Goal: Task Accomplishment & Management: Complete application form

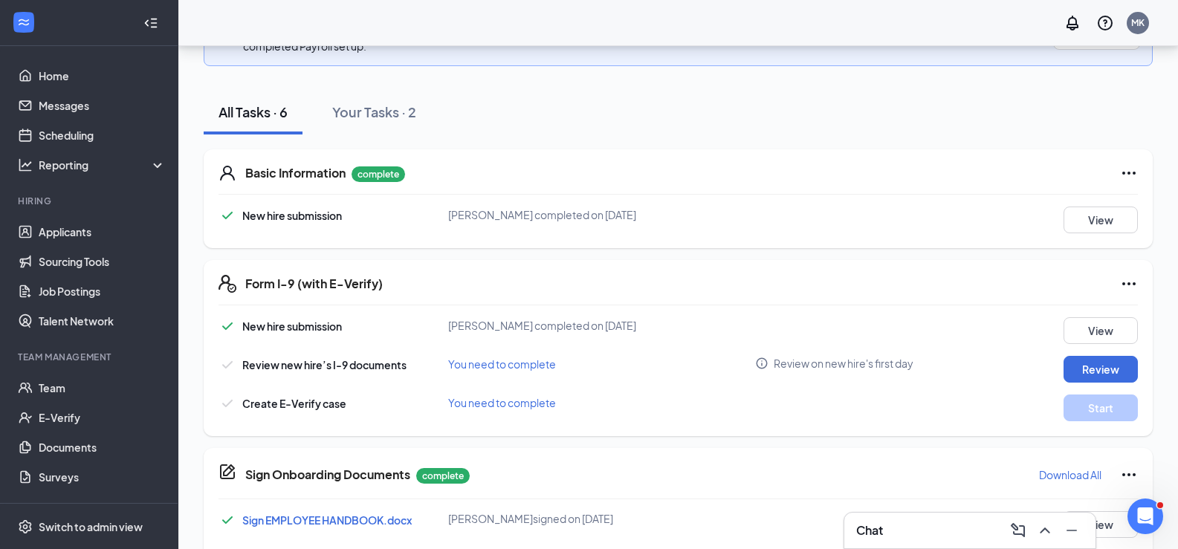
scroll to position [233, 0]
click at [1074, 364] on button "Review" at bounding box center [1101, 368] width 74 height 27
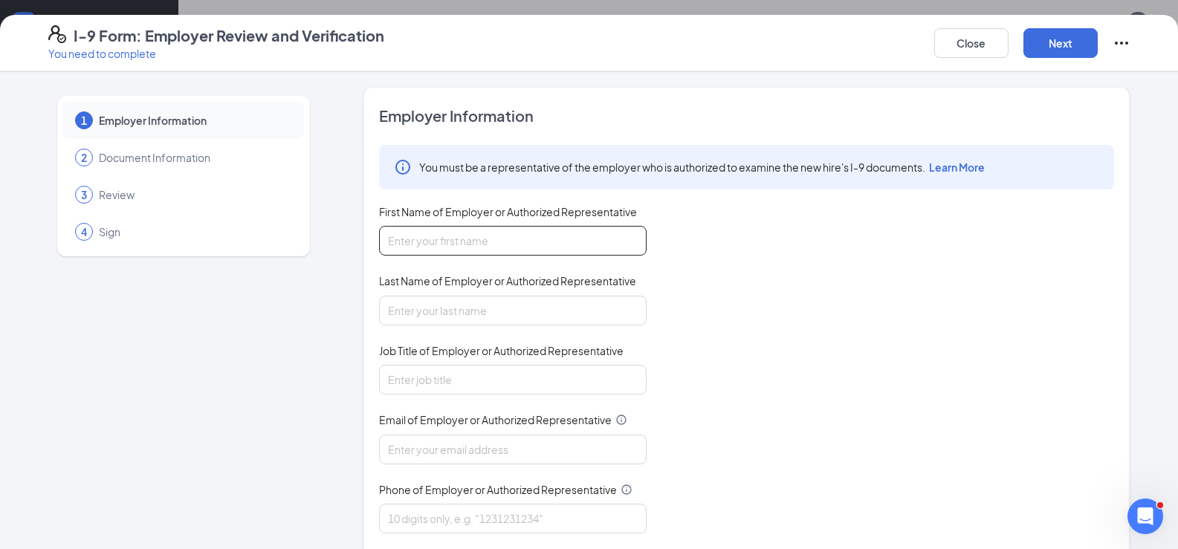
click at [529, 239] on input "First Name of Employer or Authorized Representative" at bounding box center [513, 241] width 268 height 30
type input "Abhishek"
type input "[PERSON_NAME]"
type input "[EMAIL_ADDRESS][DOMAIN_NAME]"
type input "4379812411"
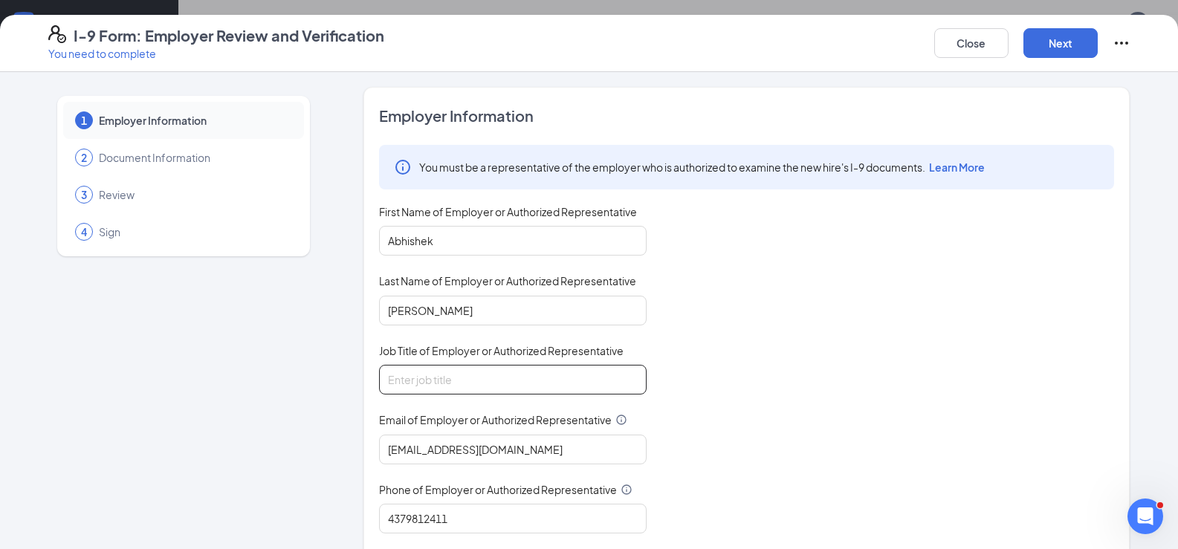
click at [467, 383] on input "Job Title of Employer or Authorized Representative" at bounding box center [513, 380] width 268 height 30
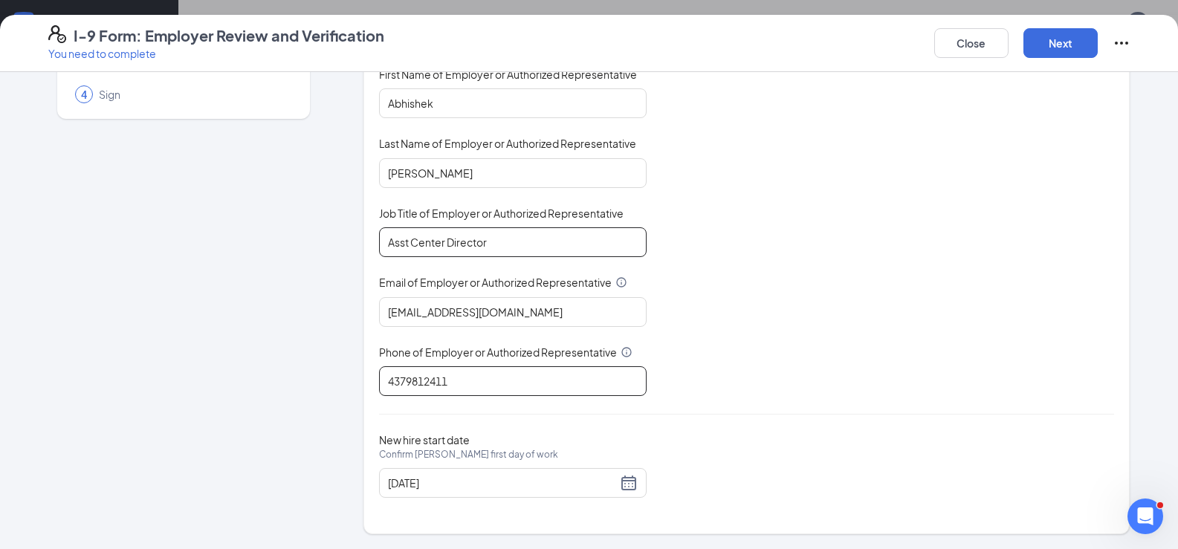
type input "Asst Center Director"
click at [467, 380] on input "4379812411" at bounding box center [513, 382] width 268 height 30
type input "9402998475"
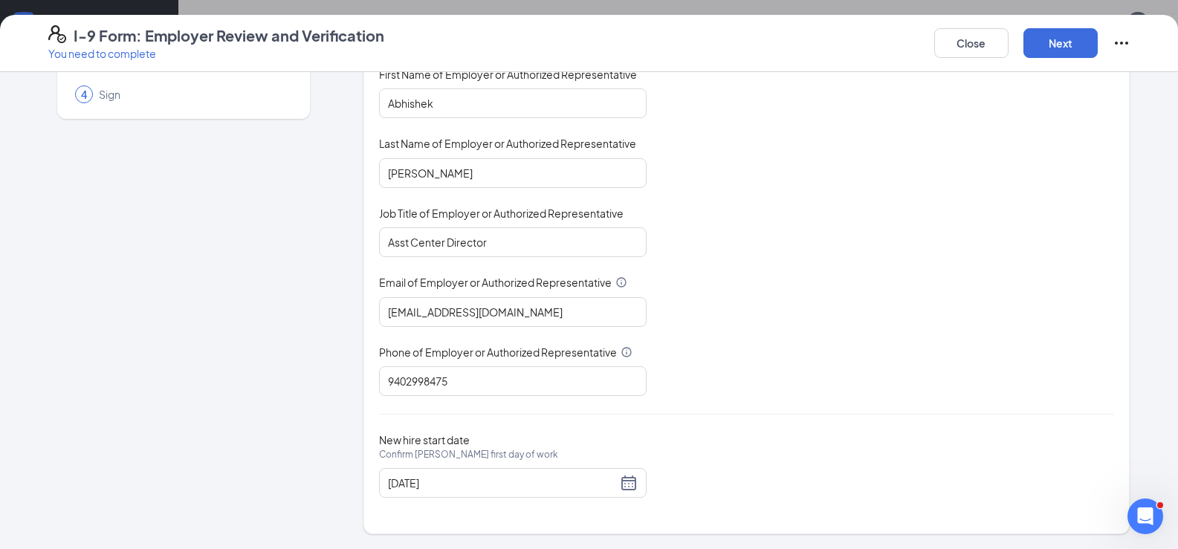
click at [810, 347] on div "You must be a representative of the employer who is authorized to examine the n…" at bounding box center [746, 201] width 735 height 389
click at [1048, 52] on button "Next" at bounding box center [1061, 43] width 74 height 30
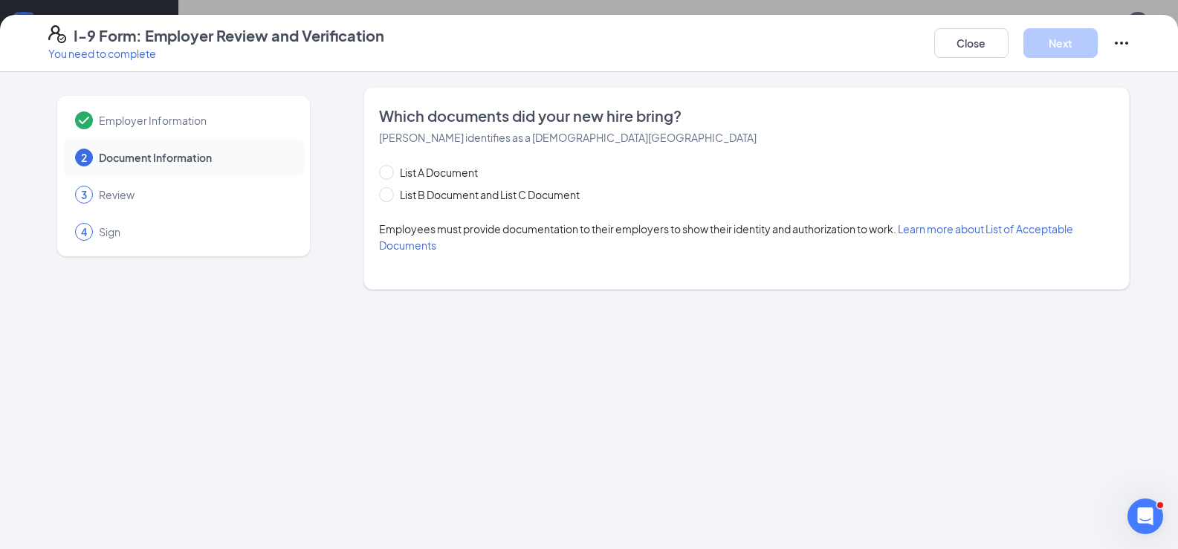
scroll to position [0, 0]
click at [442, 169] on span "List A Document" at bounding box center [439, 172] width 90 height 16
click at [390, 169] on input "List A Document" at bounding box center [384, 170] width 10 height 10
radio input "true"
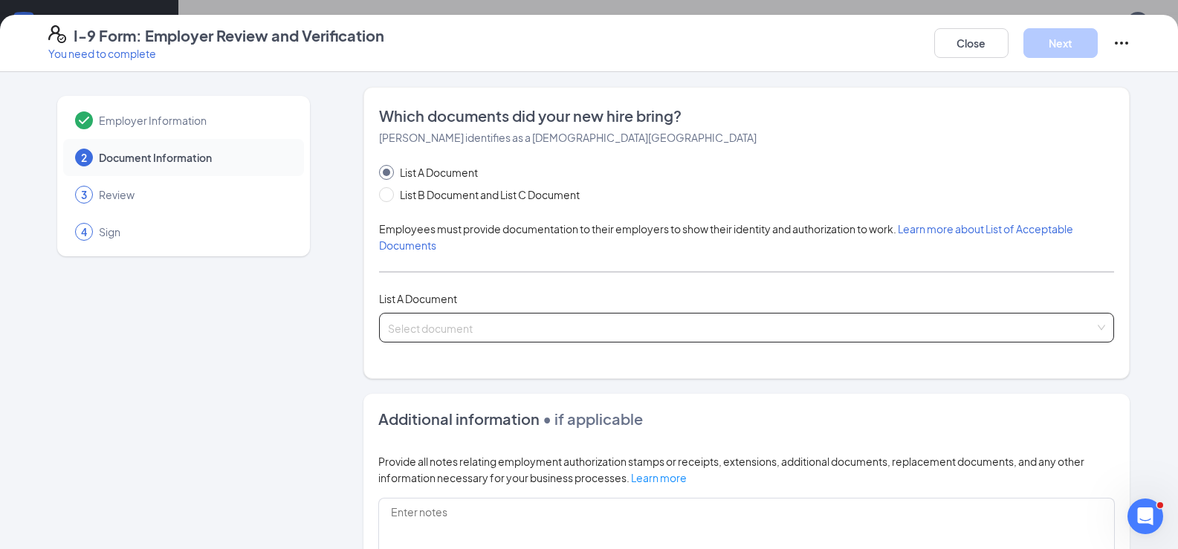
click at [548, 327] on input "search" at bounding box center [741, 325] width 707 height 22
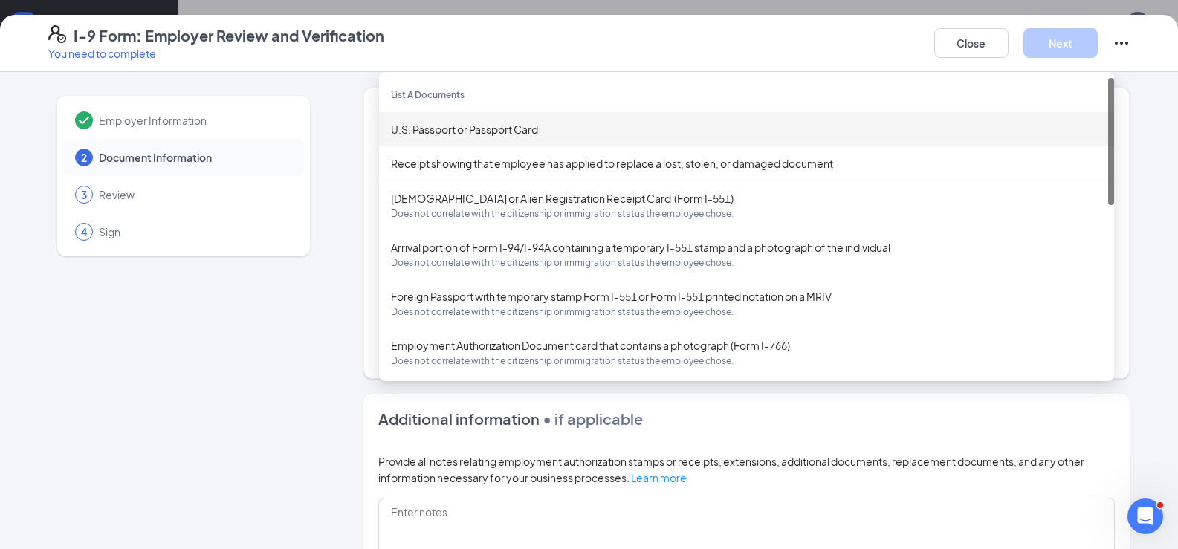
click at [593, 134] on div "U.S. Passport or Passport Card" at bounding box center [747, 129] width 712 height 16
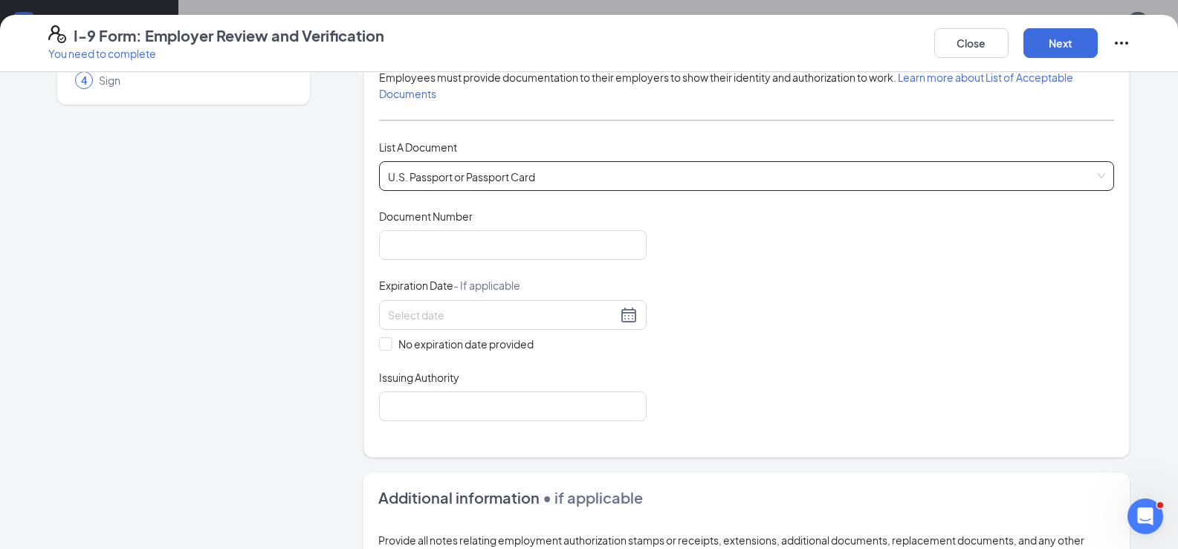
scroll to position [238, 0]
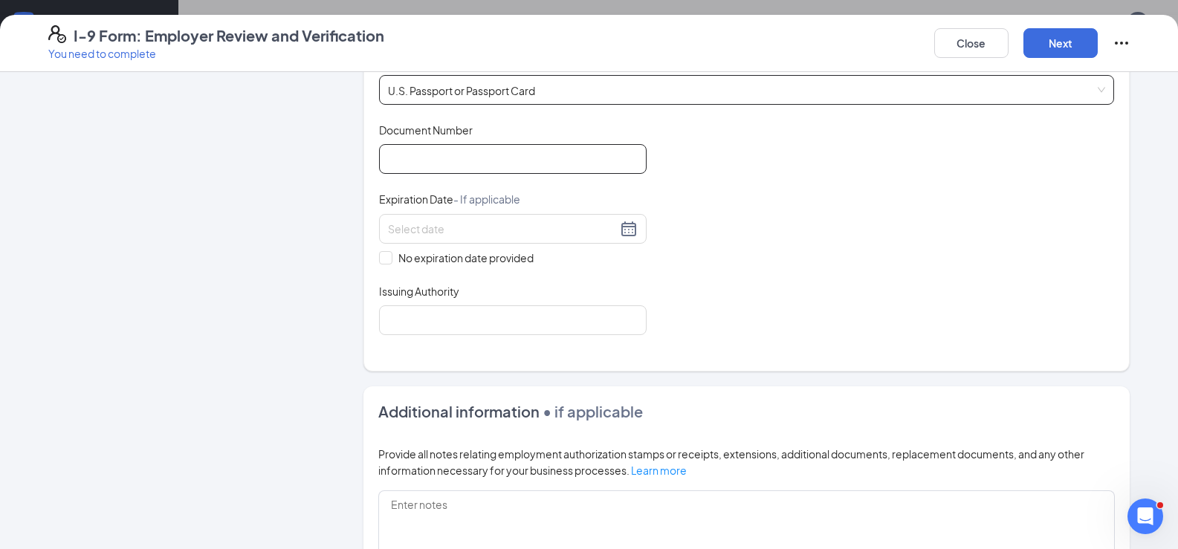
click at [494, 156] on input "Document Number" at bounding box center [513, 159] width 268 height 30
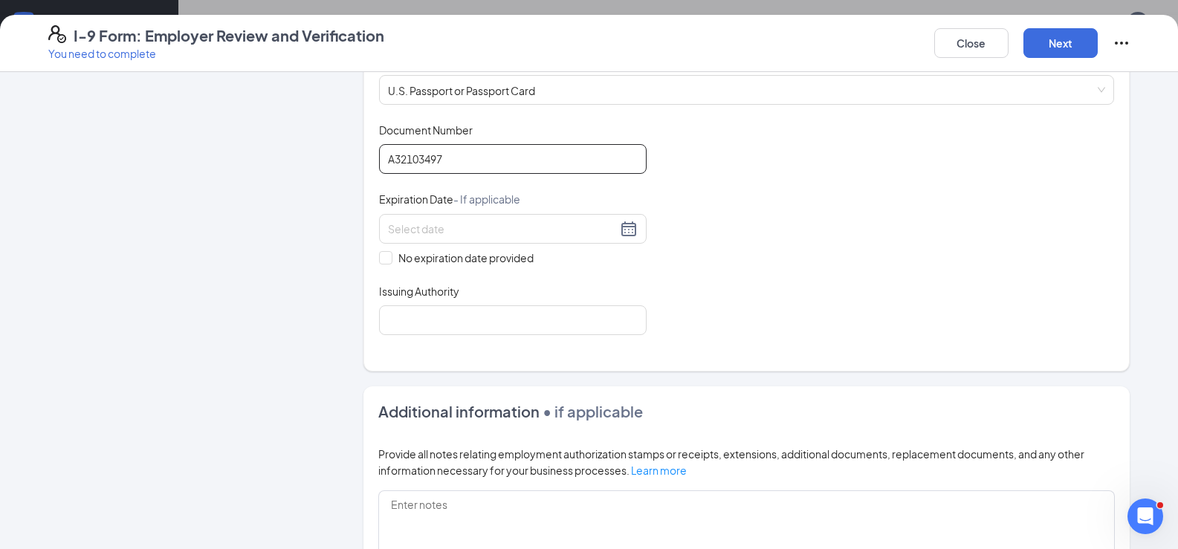
type input "A32103497"
click at [616, 226] on div at bounding box center [513, 229] width 250 height 18
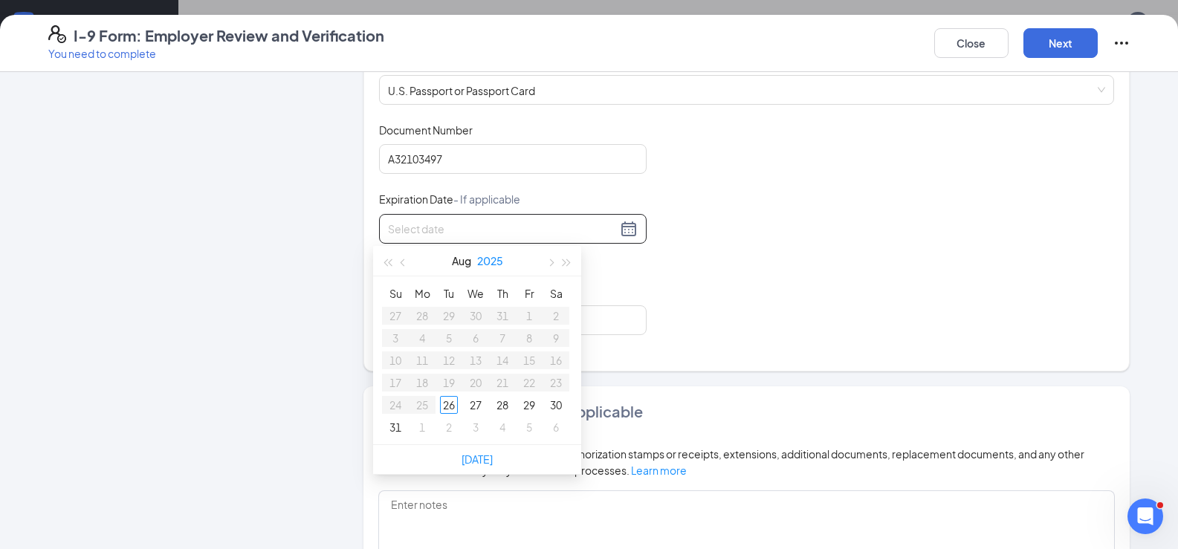
click at [496, 262] on button "2025" at bounding box center [490, 261] width 26 height 30
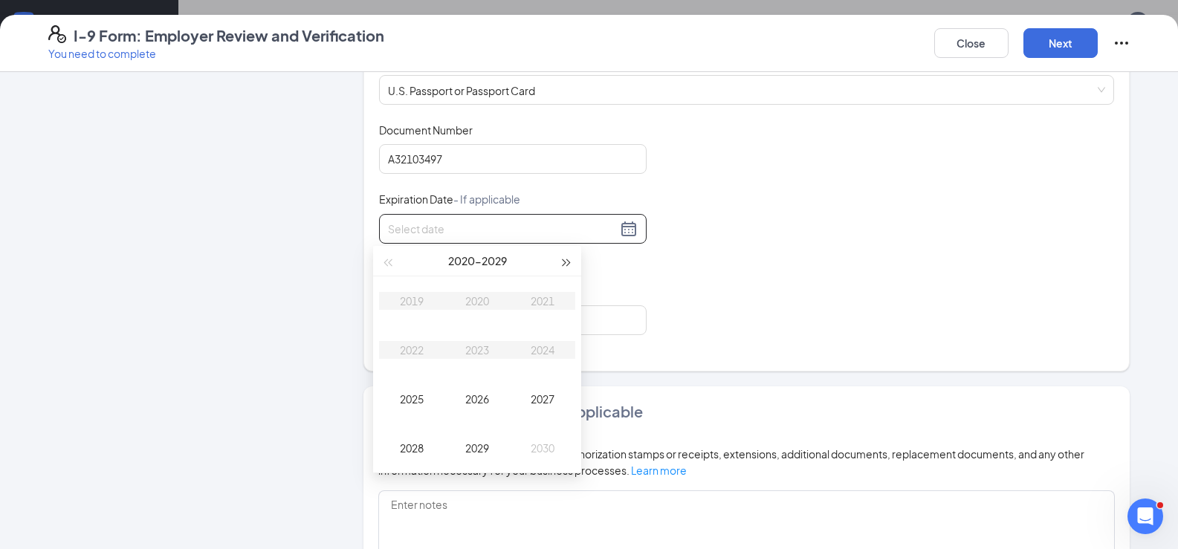
click at [563, 267] on button "button" at bounding box center [567, 261] width 16 height 30
click at [474, 358] on div "2033" at bounding box center [477, 350] width 45 height 18
type input "[DATE]"
click at [413, 451] on div "Oct" at bounding box center [412, 448] width 45 height 18
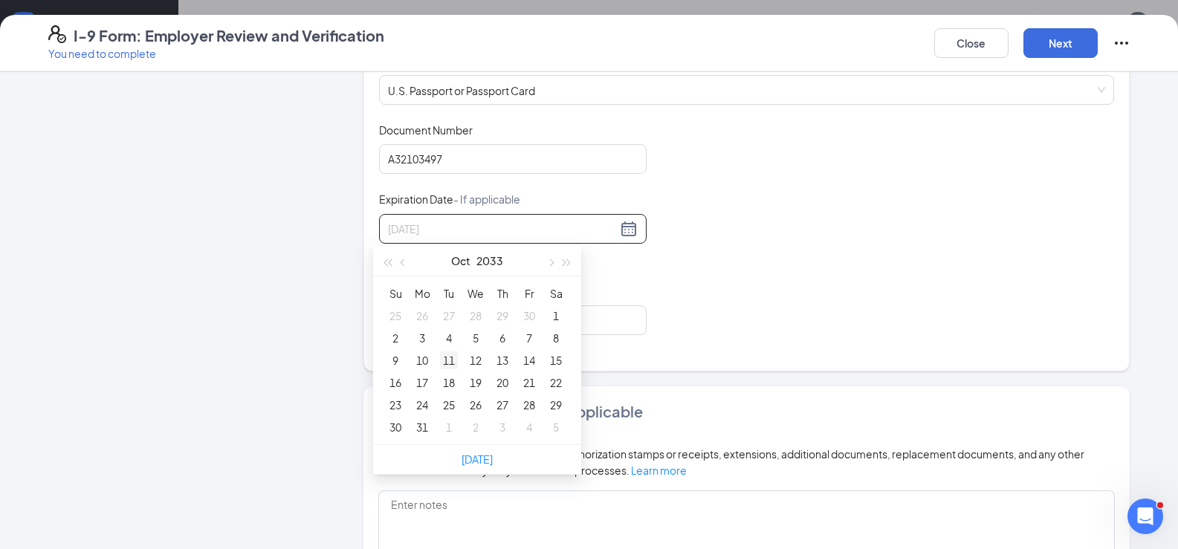
type input "[DATE]"
click at [442, 360] on div "11" at bounding box center [449, 361] width 18 height 18
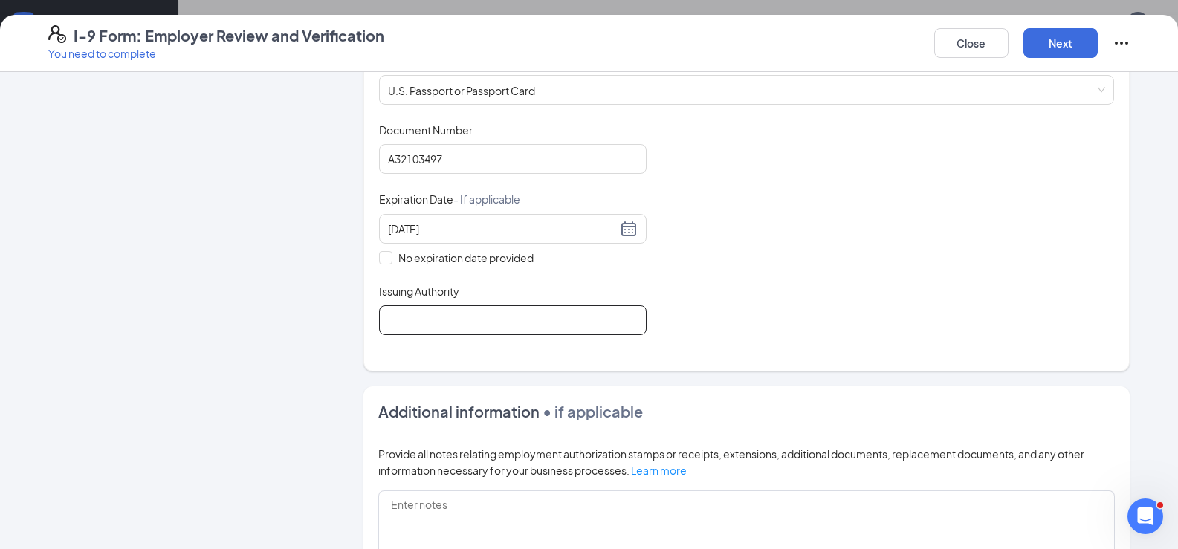
click at [535, 317] on input "Issuing Authority" at bounding box center [513, 321] width 268 height 30
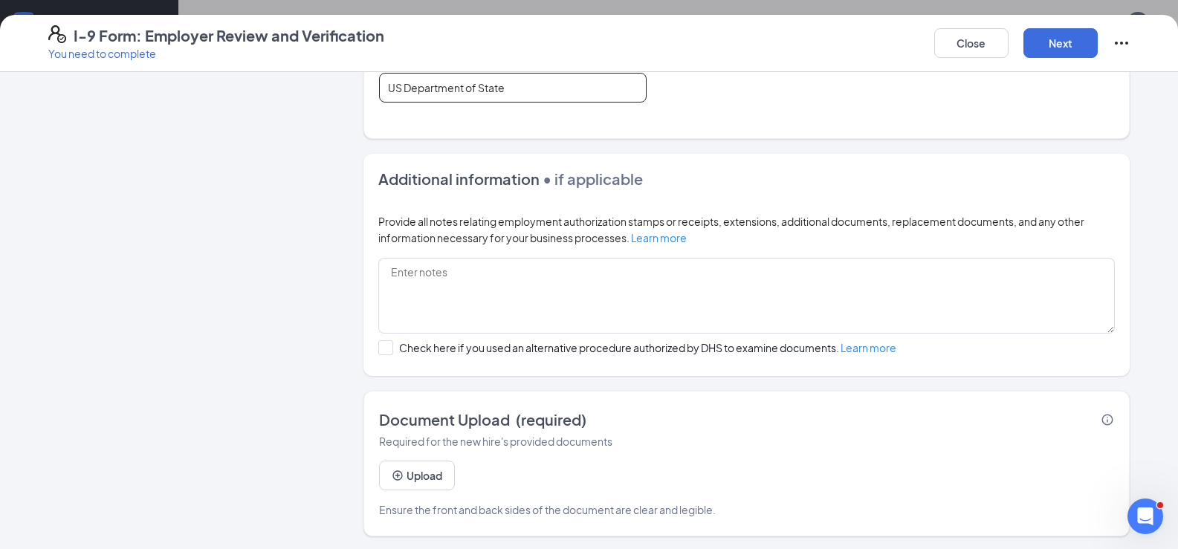
scroll to position [473, 0]
type input "US Department of State"
click at [411, 480] on button "Upload" at bounding box center [417, 474] width 76 height 30
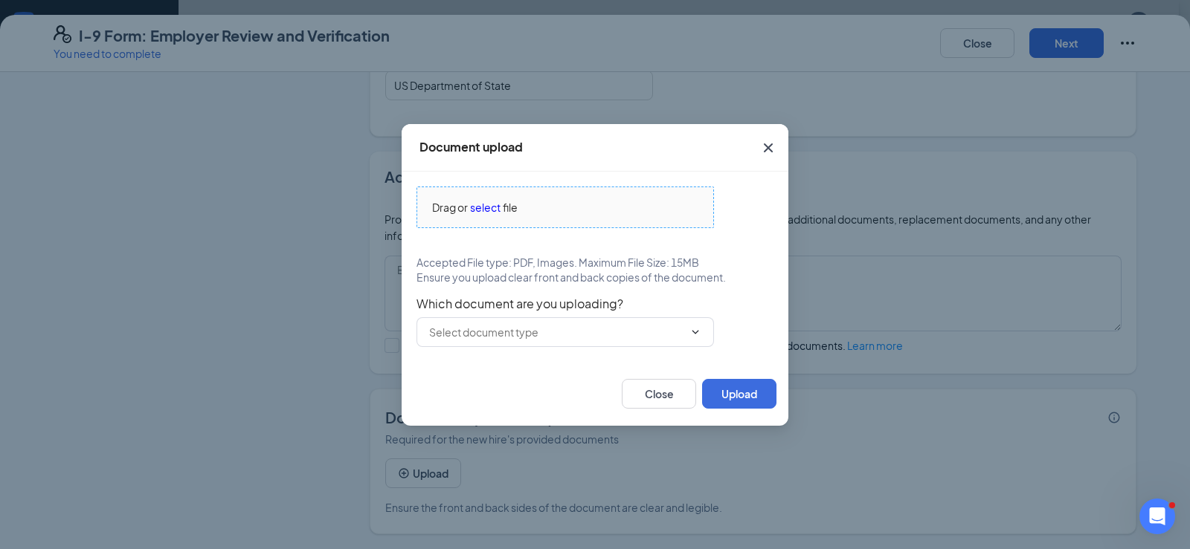
click at [506, 207] on span "file" at bounding box center [510, 207] width 15 height 16
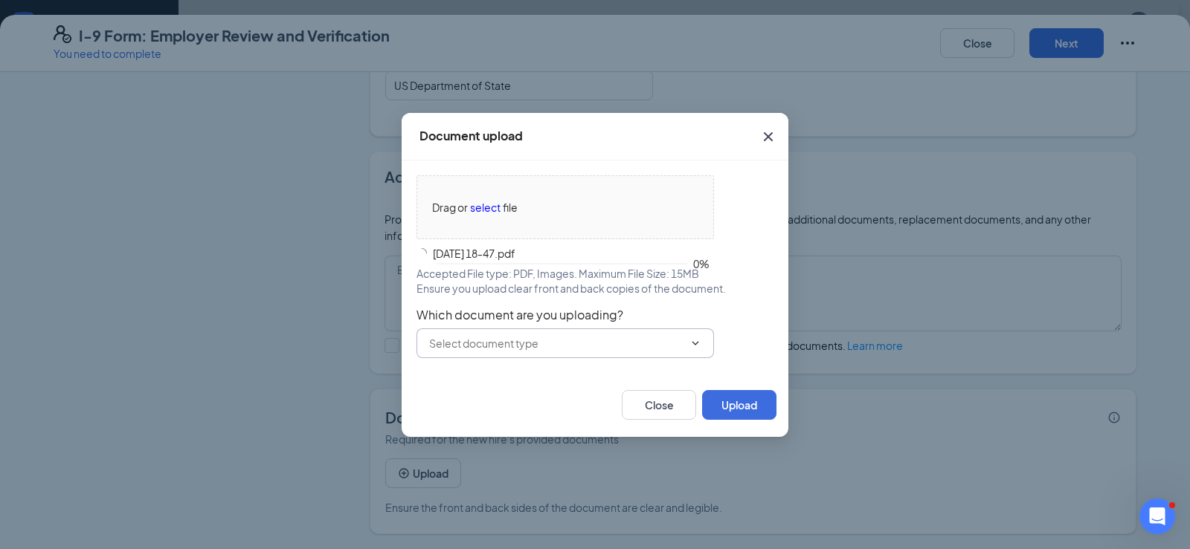
click at [558, 342] on input "text" at bounding box center [556, 343] width 254 height 16
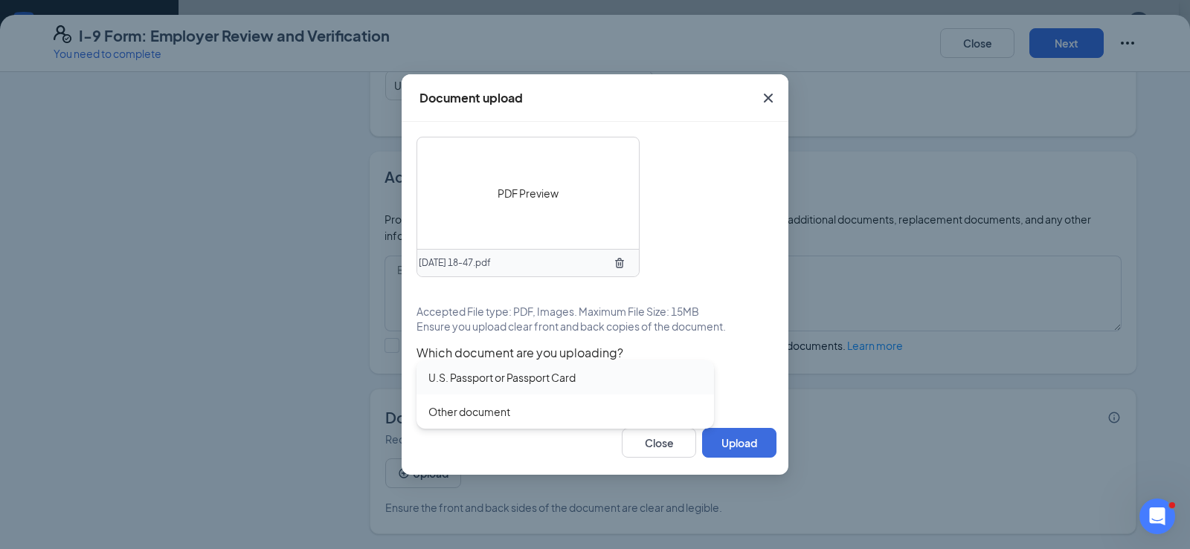
click at [543, 374] on div "U.S. Passport or Passport Card" at bounding box center [501, 378] width 147 height 16
type input "U.S. Passport or Passport Card"
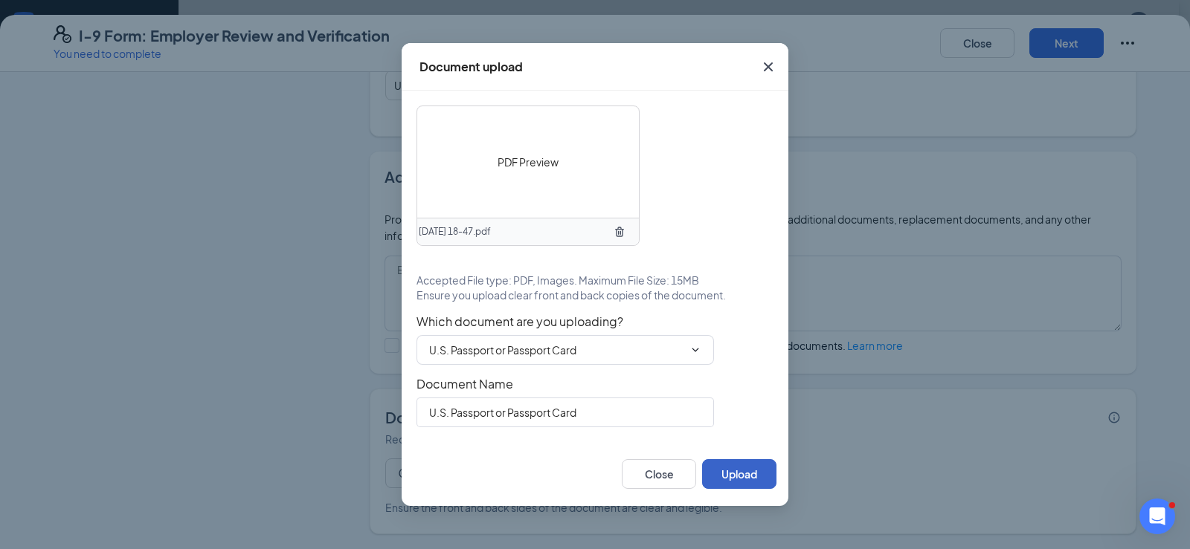
click at [752, 477] on button "Upload" at bounding box center [739, 474] width 74 height 30
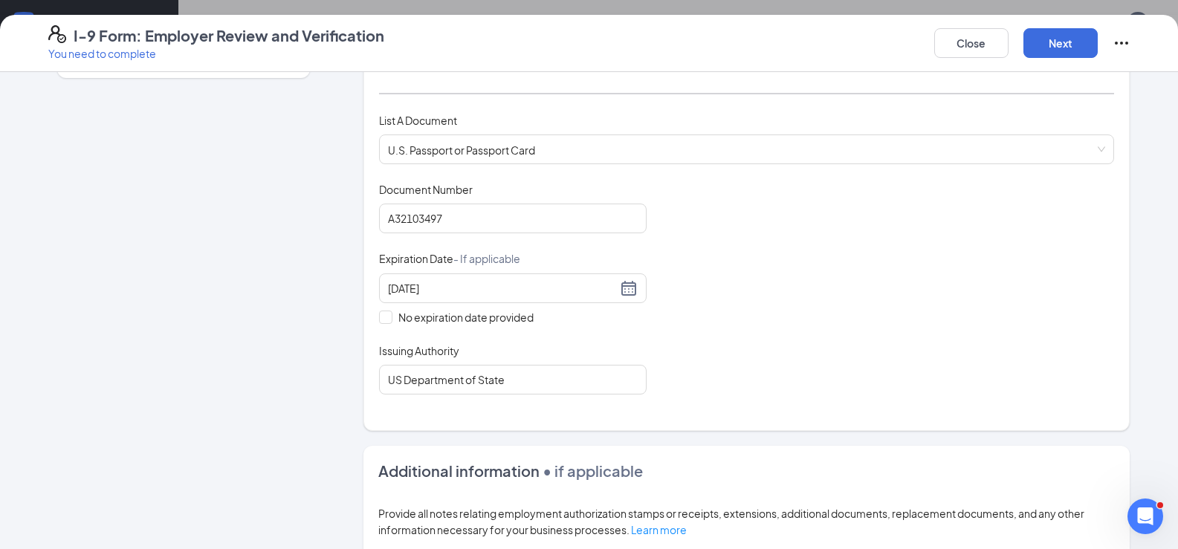
scroll to position [177, 0]
click at [1053, 49] on button "Next" at bounding box center [1061, 43] width 74 height 30
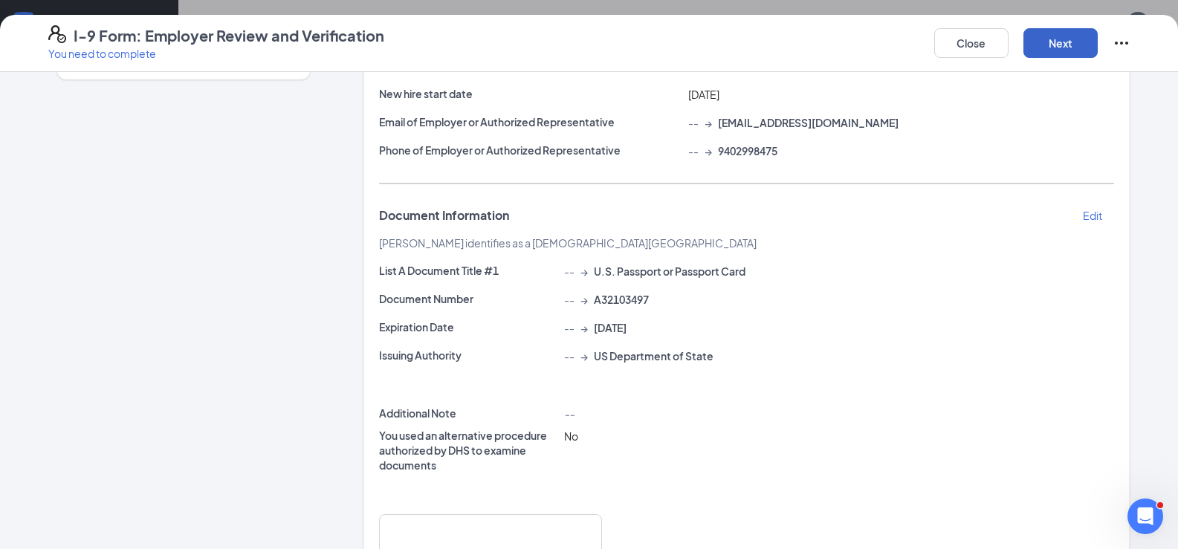
click at [1053, 49] on button "Next" at bounding box center [1061, 43] width 74 height 30
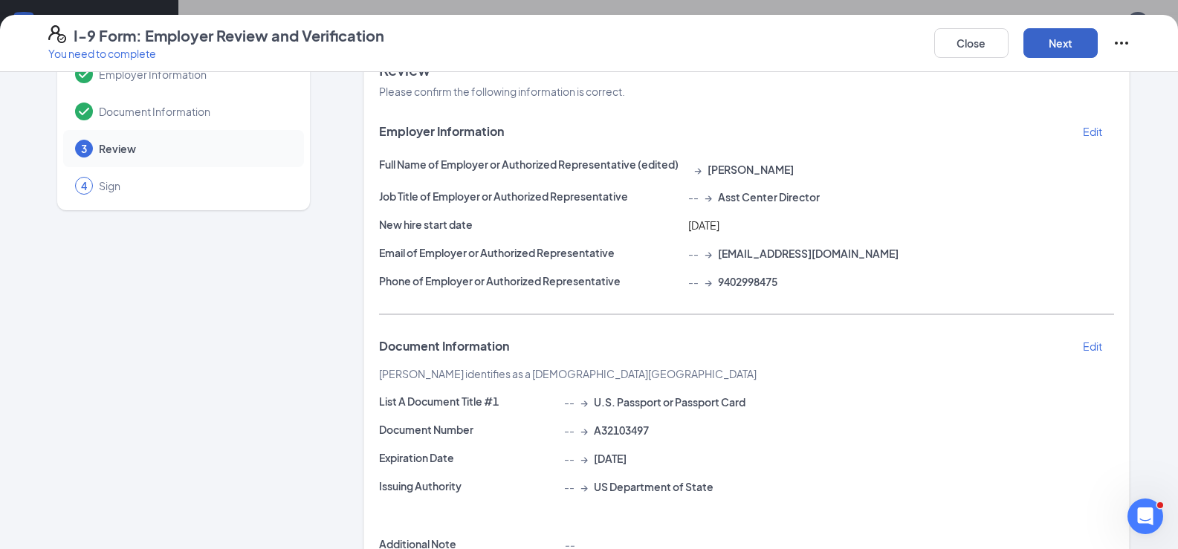
scroll to position [0, 0]
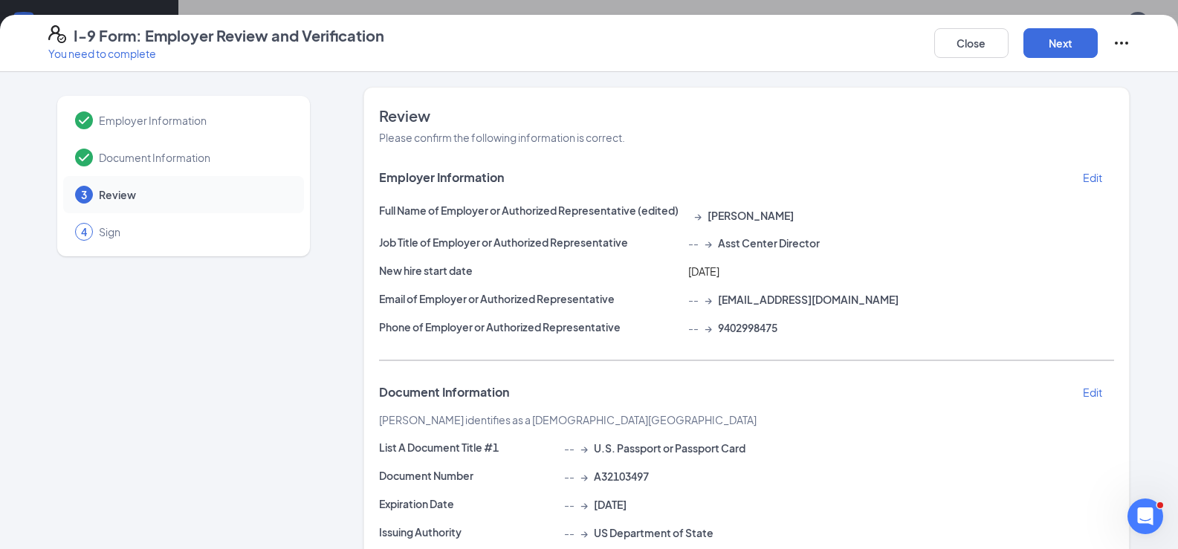
click at [1092, 176] on p "Edit" at bounding box center [1092, 177] width 19 height 15
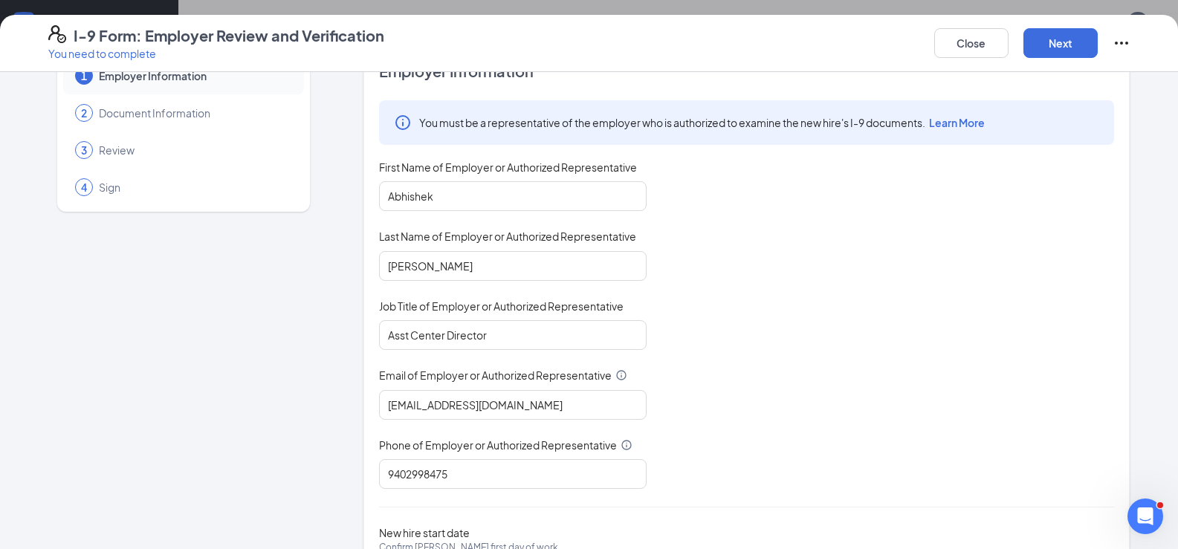
scroll to position [50, 0]
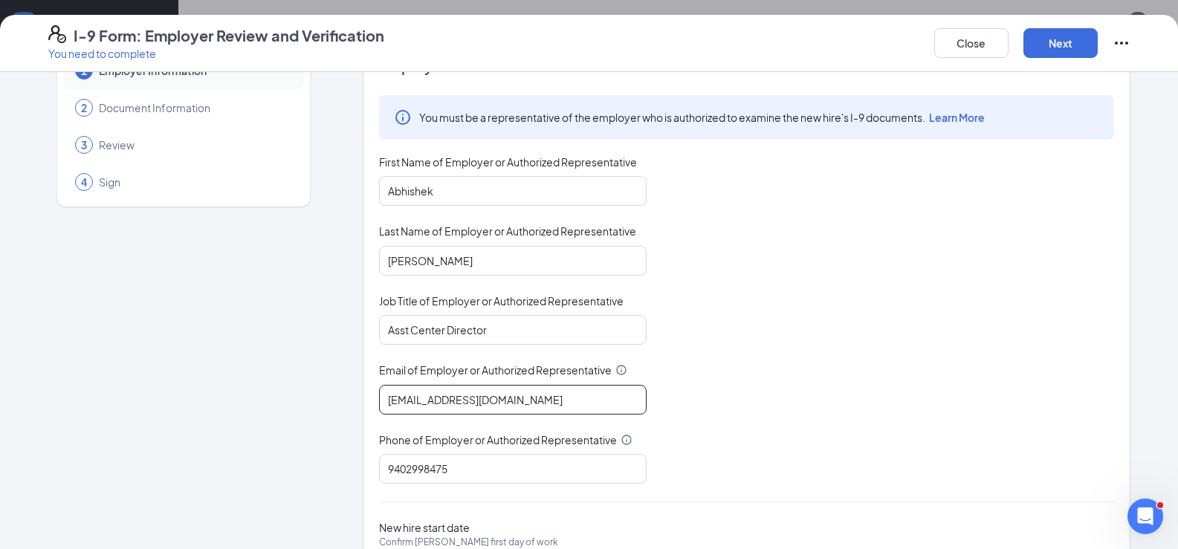
click at [511, 401] on input "[EMAIL_ADDRESS][DOMAIN_NAME]" at bounding box center [513, 400] width 268 height 30
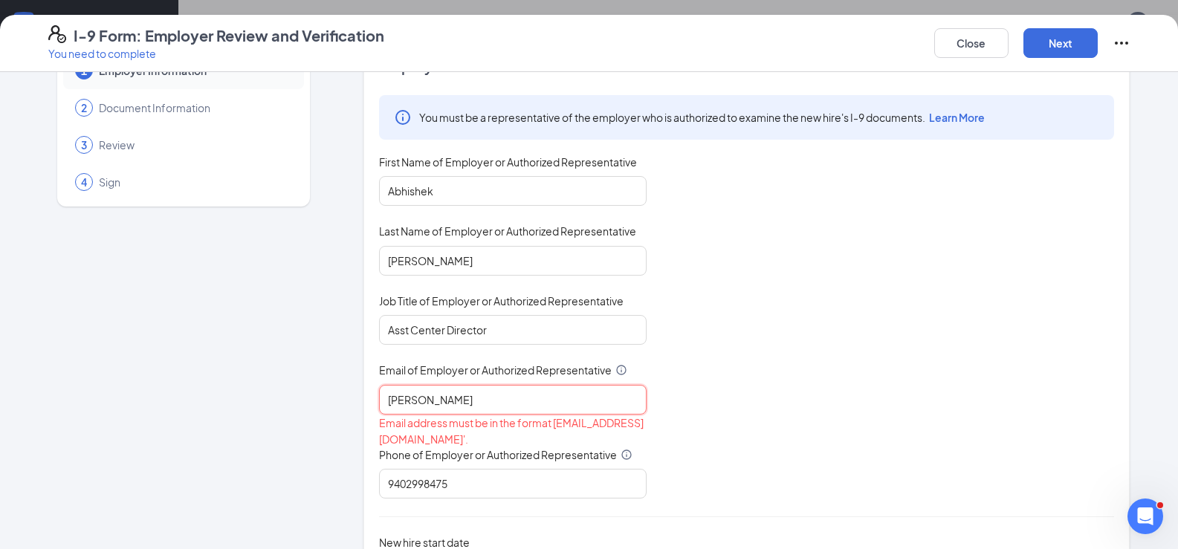
type input "[PERSON_NAME][EMAIL_ADDRESS][DOMAIN_NAME]"
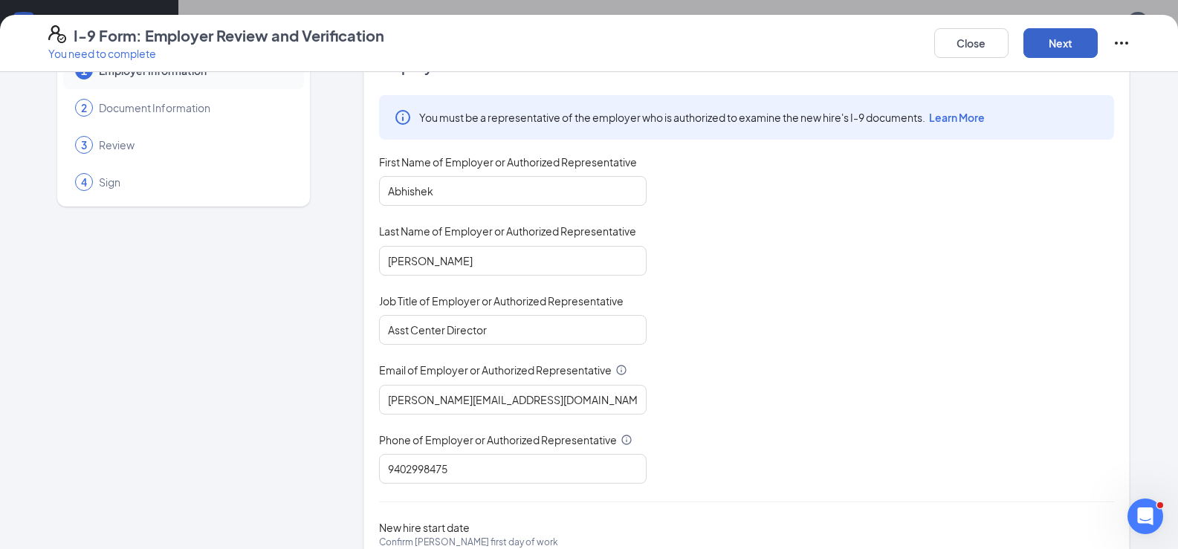
click at [1048, 39] on button "Next" at bounding box center [1061, 43] width 74 height 30
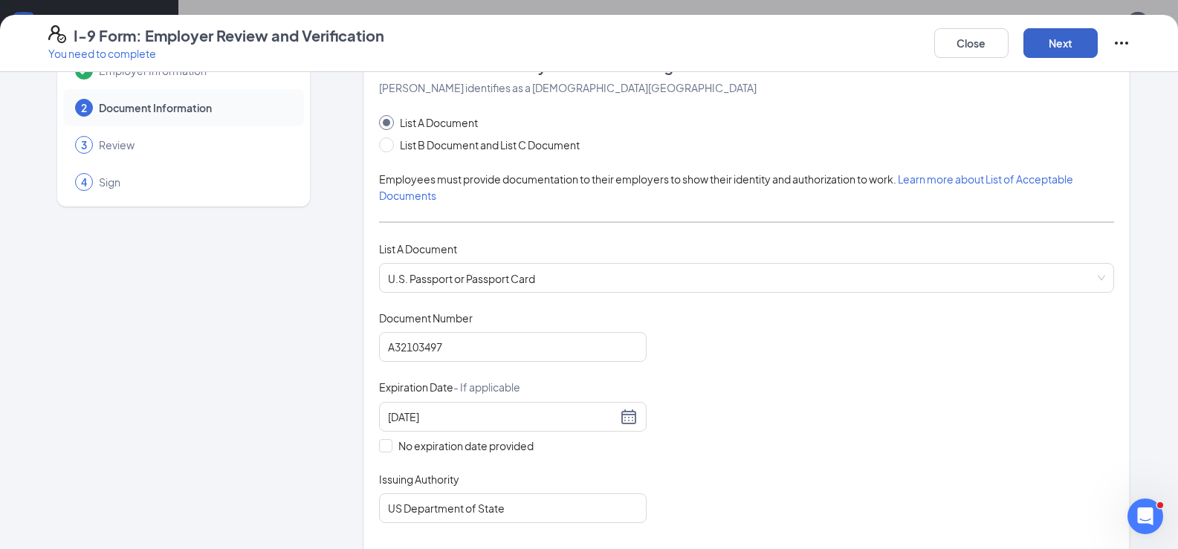
click at [1048, 39] on button "Next" at bounding box center [1061, 43] width 74 height 30
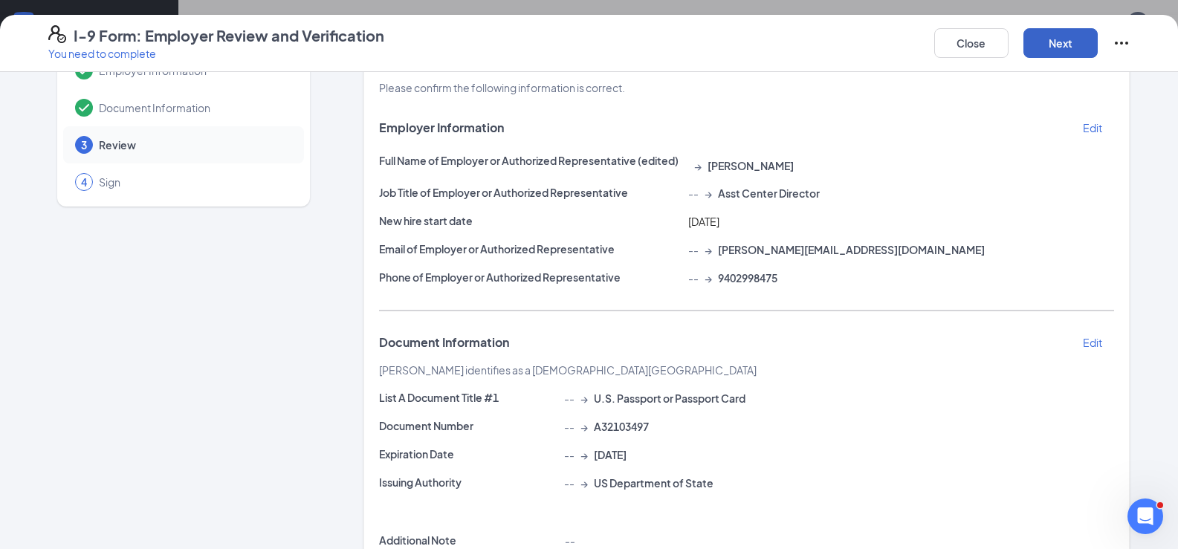
click at [1048, 39] on button "Next" at bounding box center [1061, 43] width 74 height 30
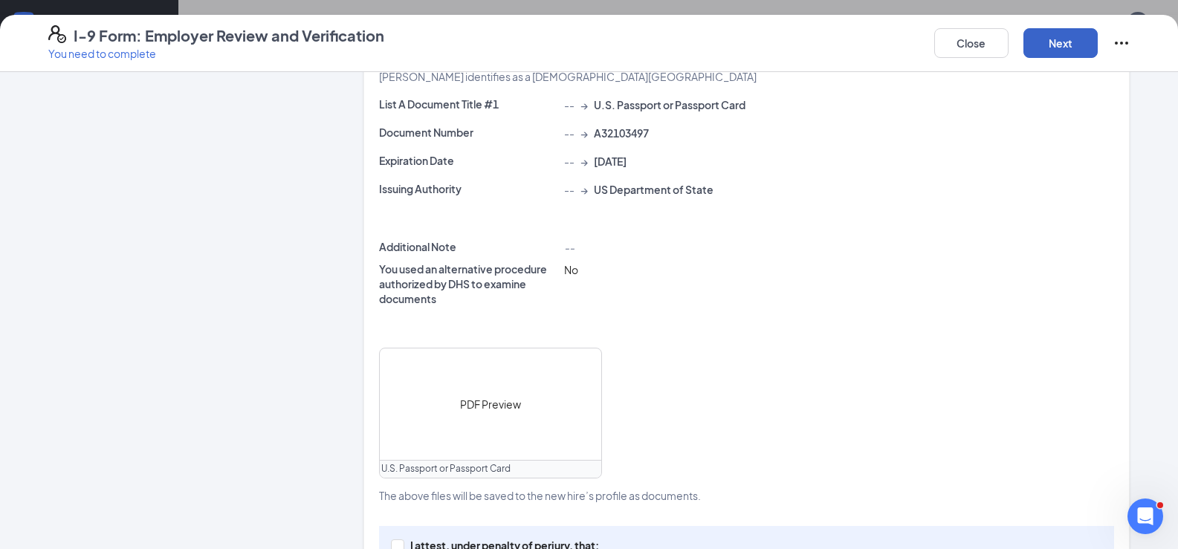
scroll to position [459, 0]
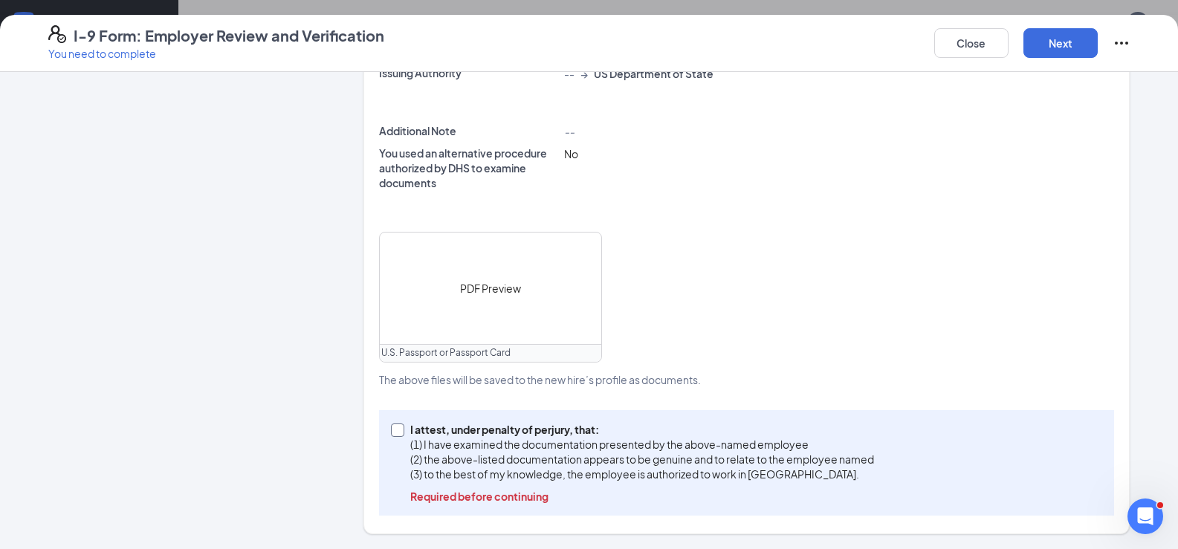
click at [532, 437] on p "(1) I have examined the documentation presented by the above-named employee" at bounding box center [642, 444] width 464 height 15
click at [401, 434] on input "I attest, under penalty of [PERSON_NAME], that: (1) I have examined the documen…" at bounding box center [396, 429] width 10 height 10
checkbox input "true"
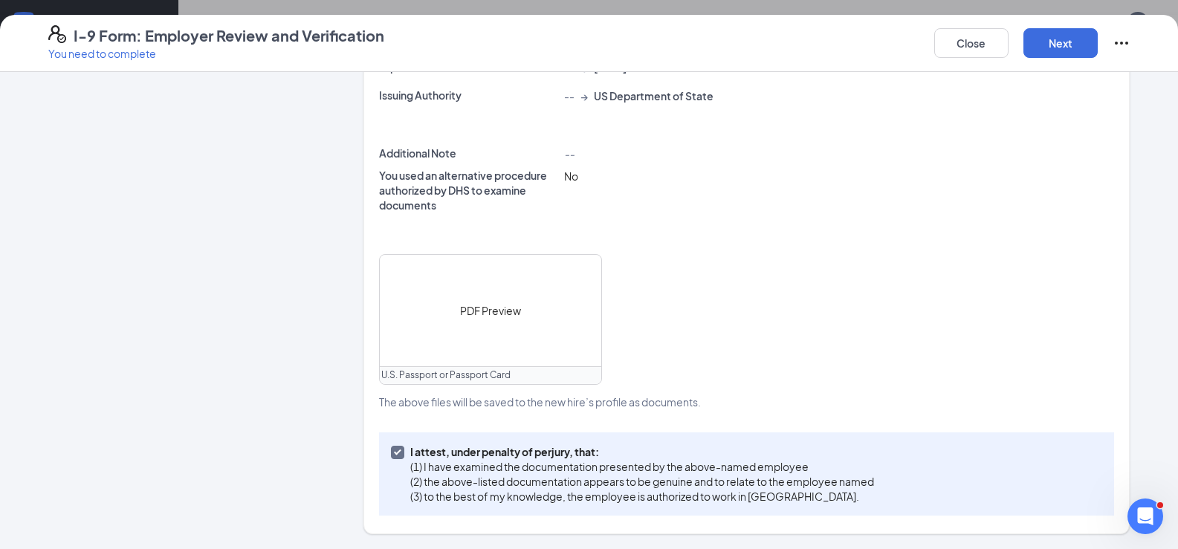
scroll to position [437, 0]
click at [1074, 43] on button "Next" at bounding box center [1061, 43] width 74 height 30
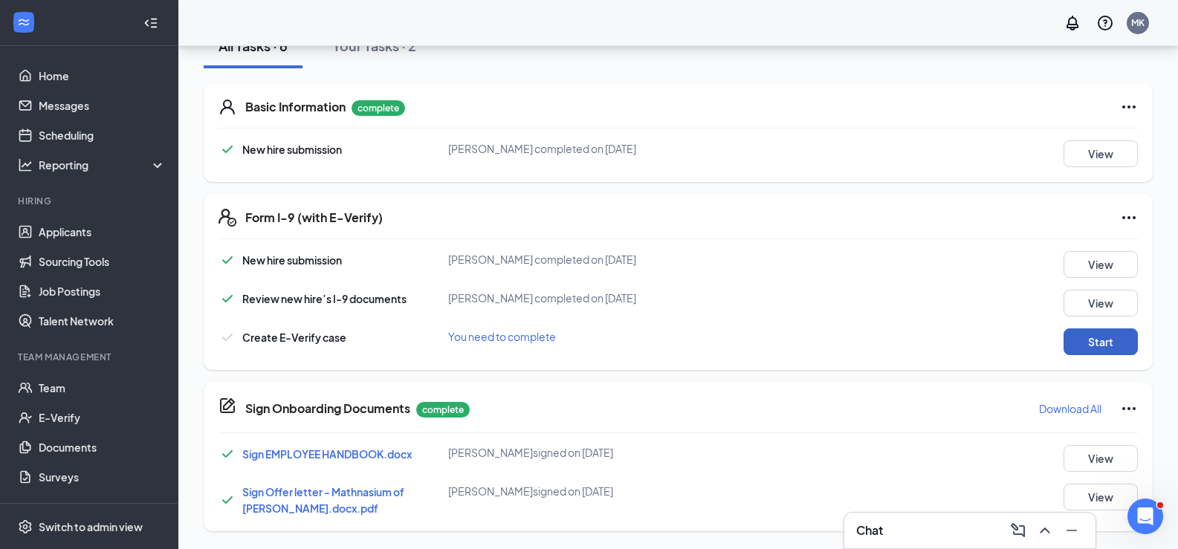
click at [1076, 336] on button "Start" at bounding box center [1101, 342] width 74 height 27
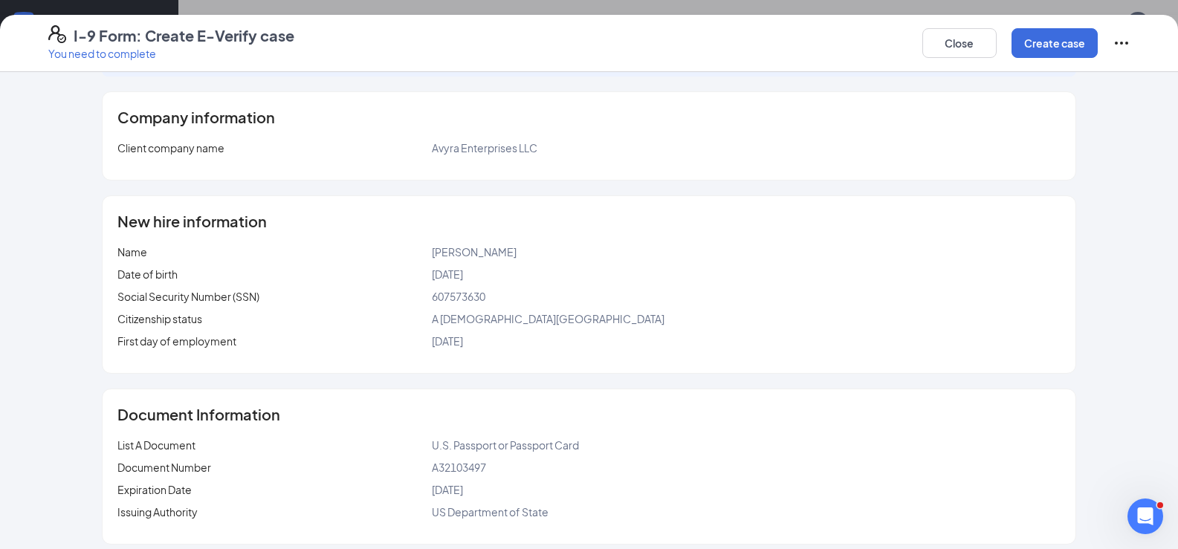
scroll to position [51, 0]
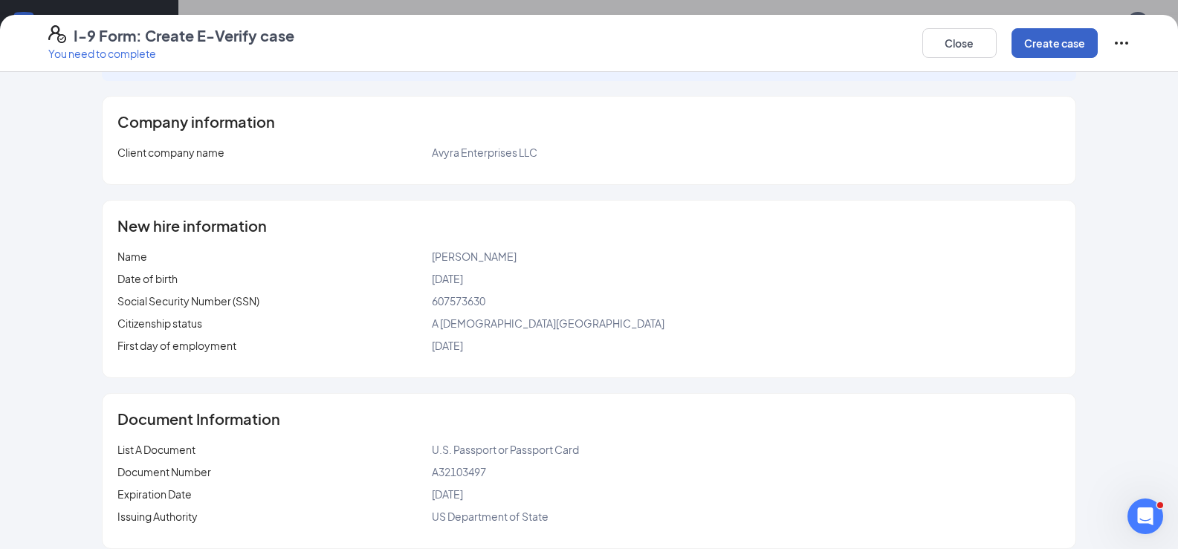
click at [1066, 40] on button "Create case" at bounding box center [1055, 43] width 86 height 30
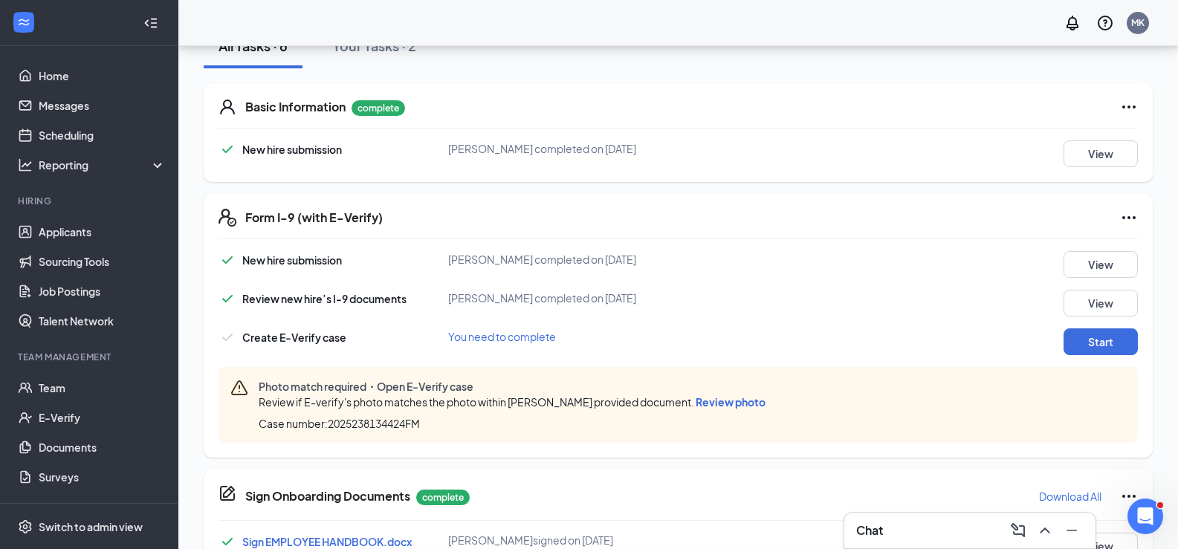
scroll to position [233, 0]
click at [1117, 335] on button "Start" at bounding box center [1101, 342] width 74 height 27
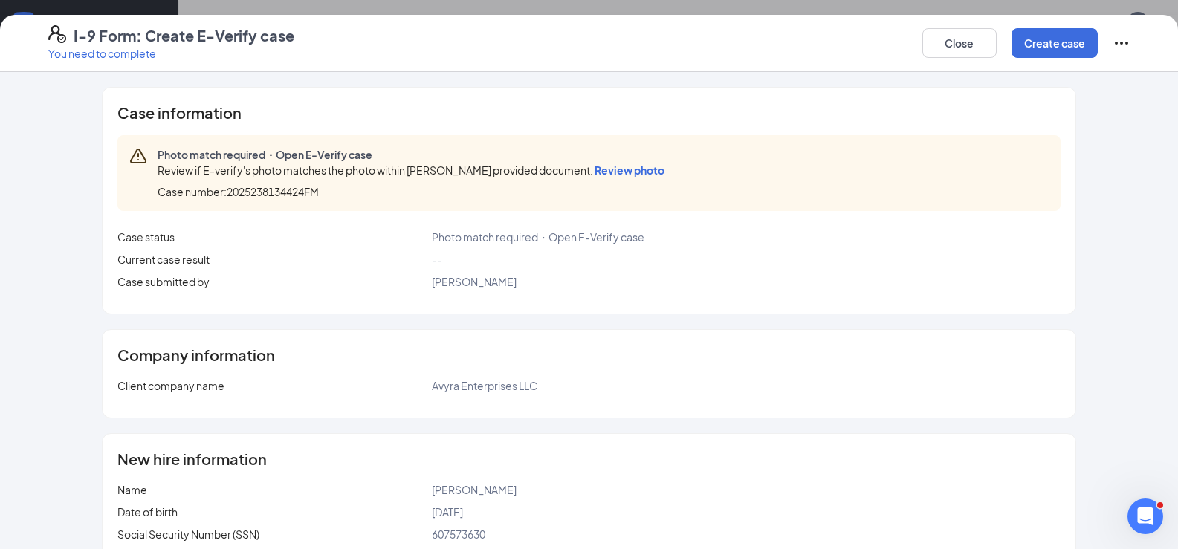
click at [622, 165] on span "Review photo" at bounding box center [630, 170] width 70 height 13
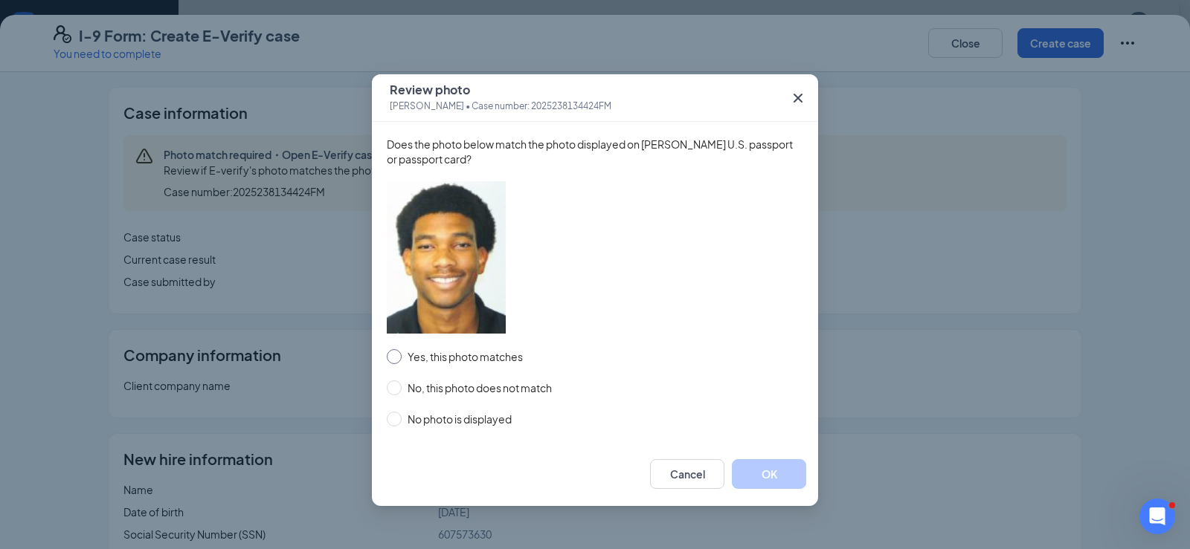
click at [471, 352] on span "Yes, this photo matches" at bounding box center [464, 357] width 127 height 16
click at [401, 352] on input "Yes, this photo matches" at bounding box center [394, 356] width 15 height 15
radio input "true"
click at [785, 471] on button "OK" at bounding box center [769, 474] width 74 height 30
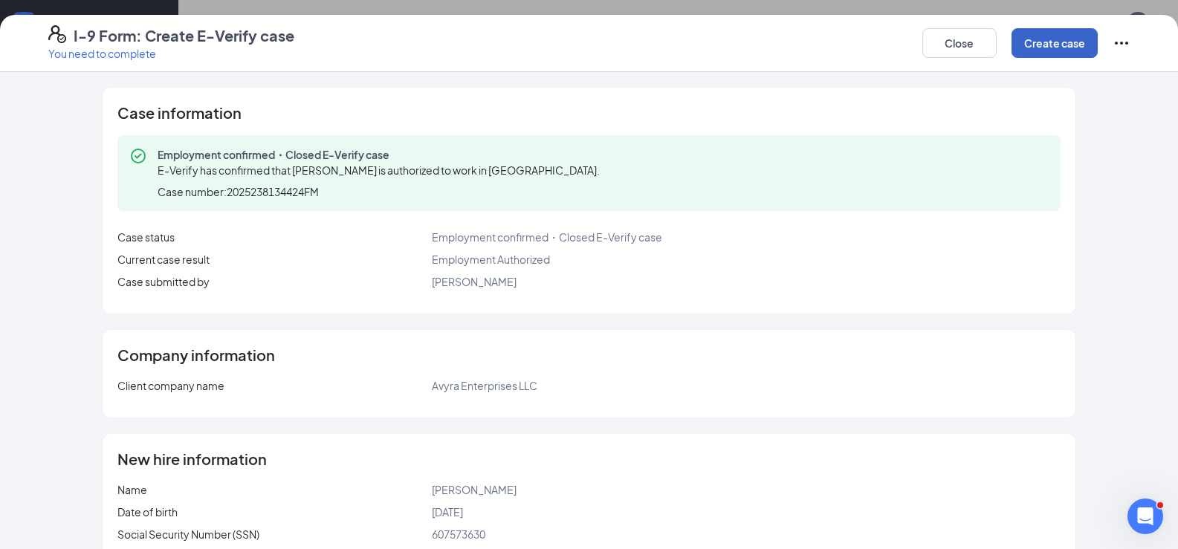
click at [1041, 36] on button "Create case" at bounding box center [1055, 43] width 86 height 30
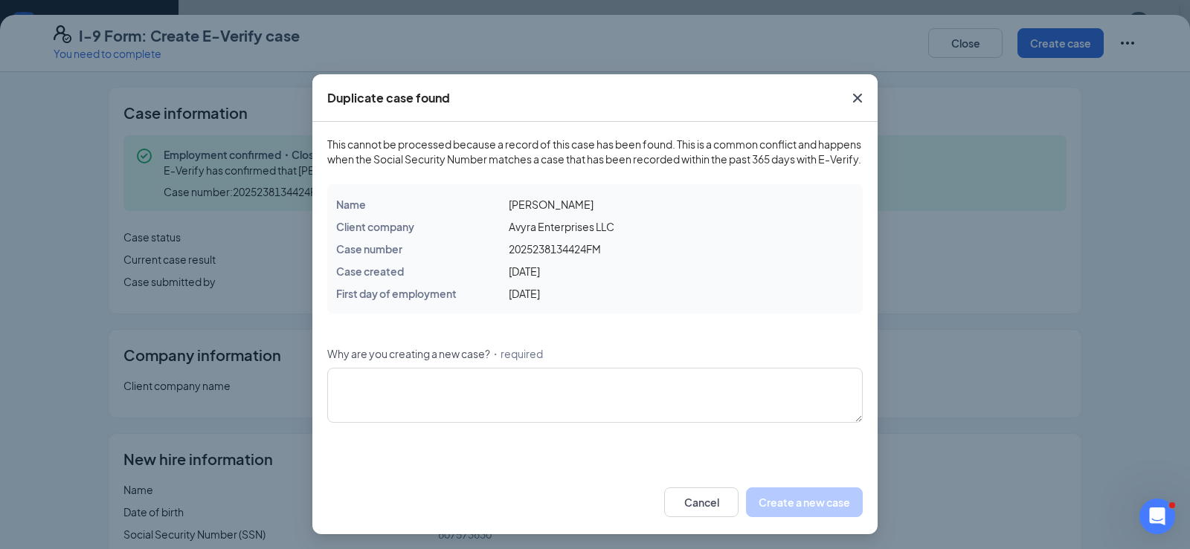
click at [858, 97] on icon "Cross" at bounding box center [857, 98] width 18 height 18
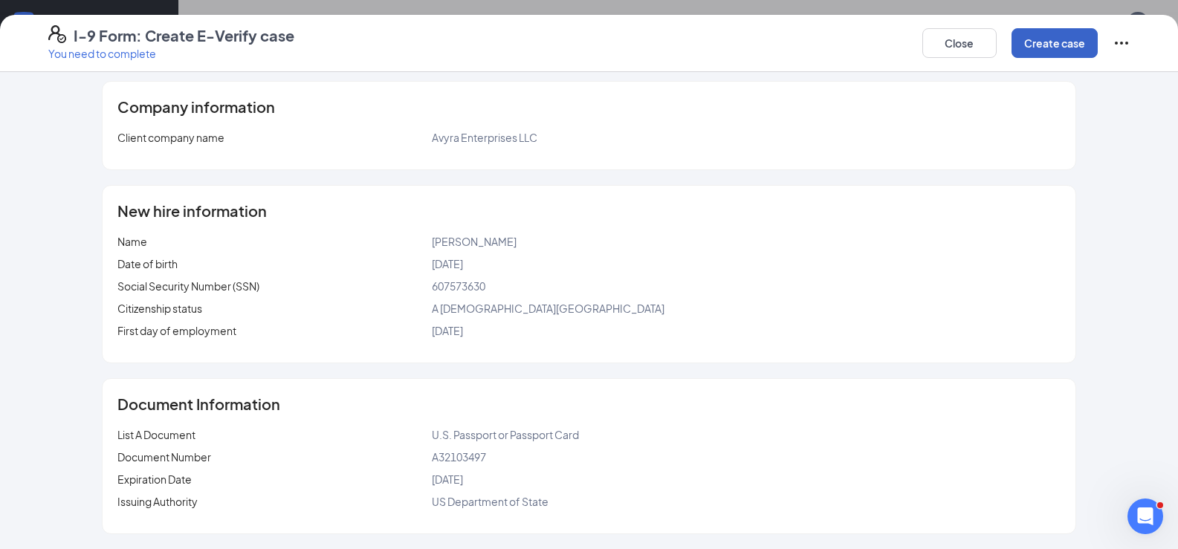
scroll to position [0, 0]
click at [949, 39] on button "Close" at bounding box center [960, 43] width 74 height 30
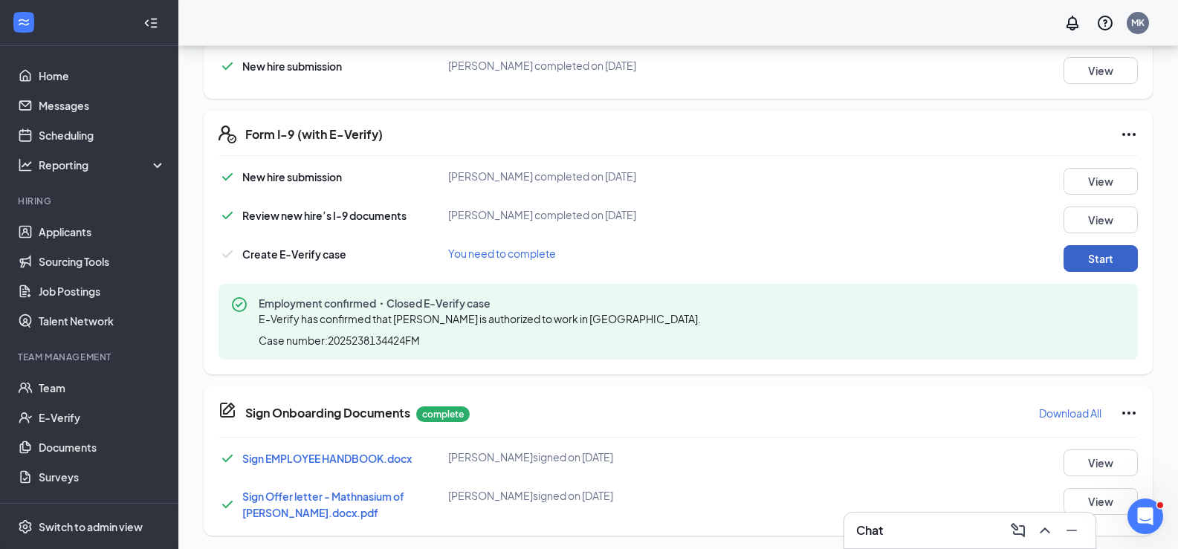
scroll to position [381, 0]
click at [74, 410] on link "E-Verify" at bounding box center [102, 418] width 127 height 30
